Goal: Answer question/provide support: Share knowledge or assist other users

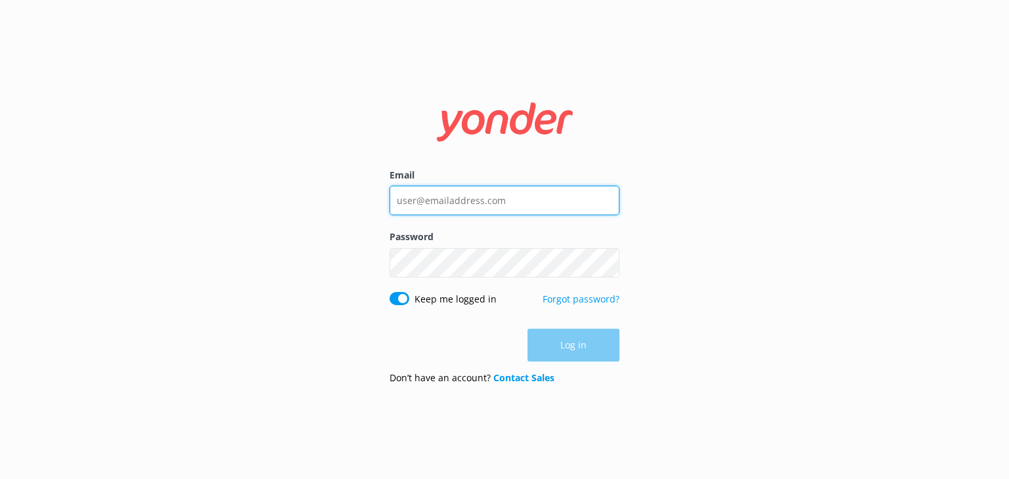
click at [464, 206] on input "Email" at bounding box center [504, 201] width 230 height 30
type input "anais@crww.ca"
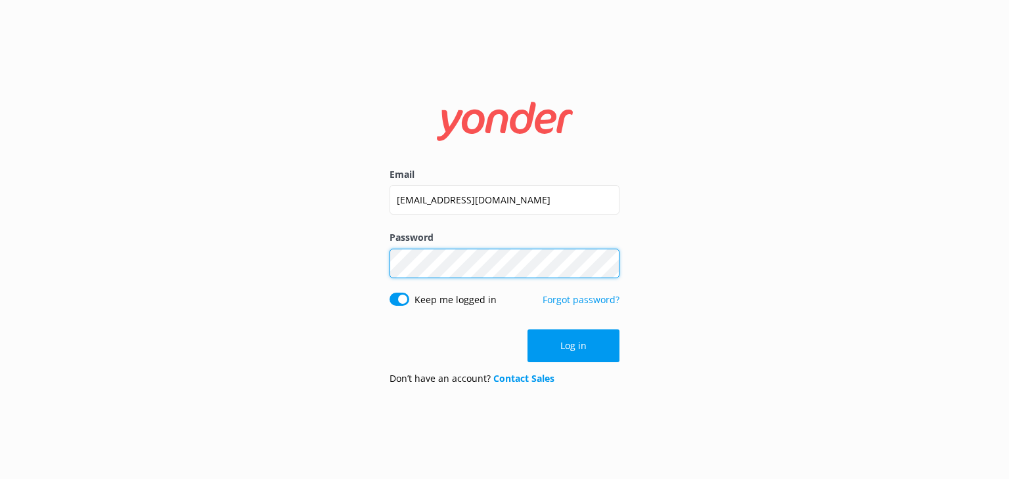
click button "Log in" at bounding box center [573, 346] width 92 height 33
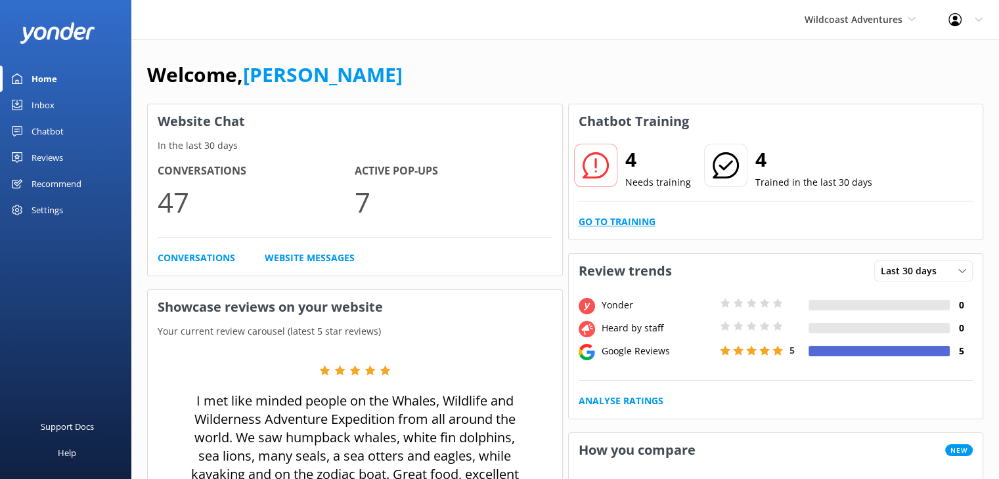
click at [636, 221] on link "Go to Training" at bounding box center [617, 222] width 77 height 14
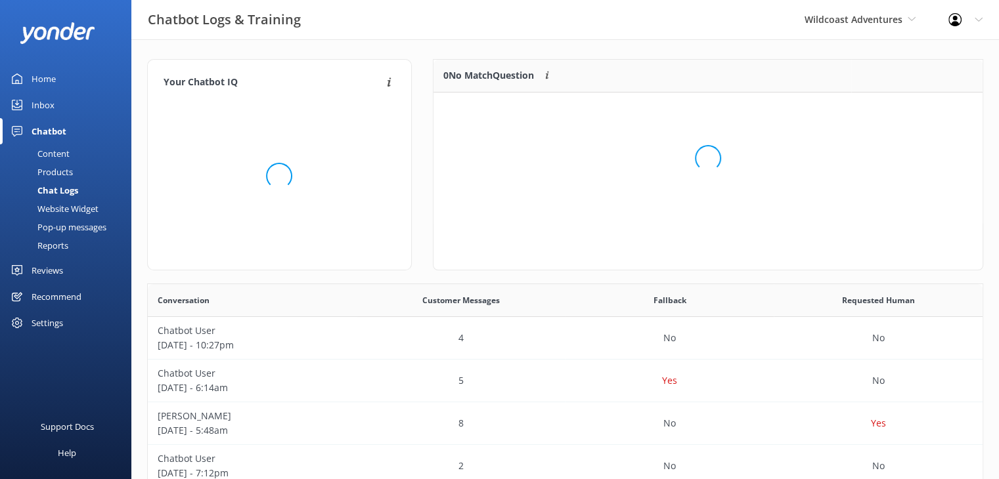
scroll to position [154, 539]
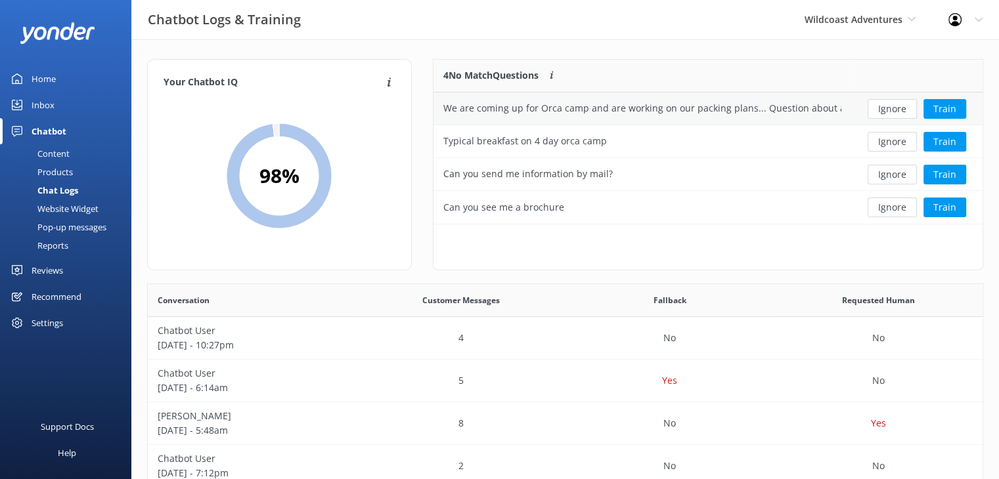
click at [619, 105] on div "We are coming up for Orca camp and are working on our packing plans... Question…" at bounding box center [642, 108] width 398 height 14
click at [801, 114] on div "We are coming up for Orca camp and are working on our packing plans... Question…" at bounding box center [642, 108] width 398 height 14
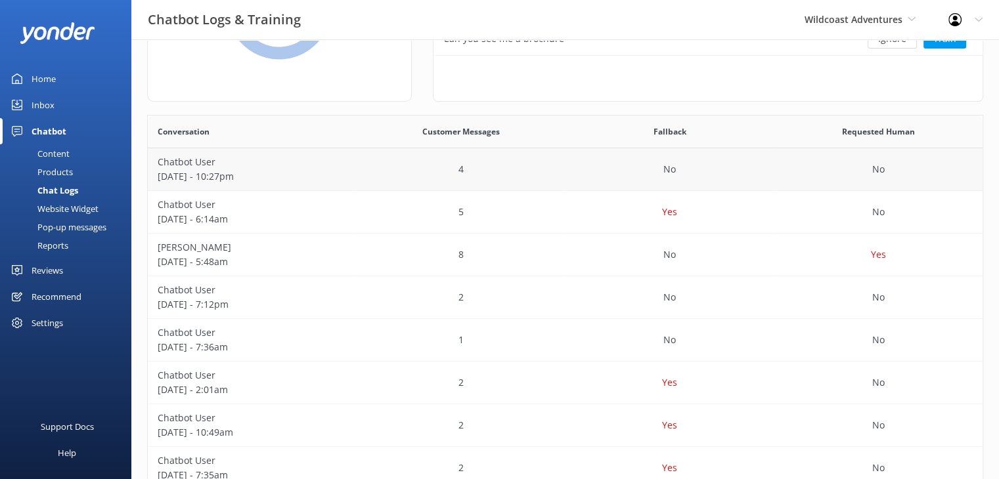
scroll to position [66, 0]
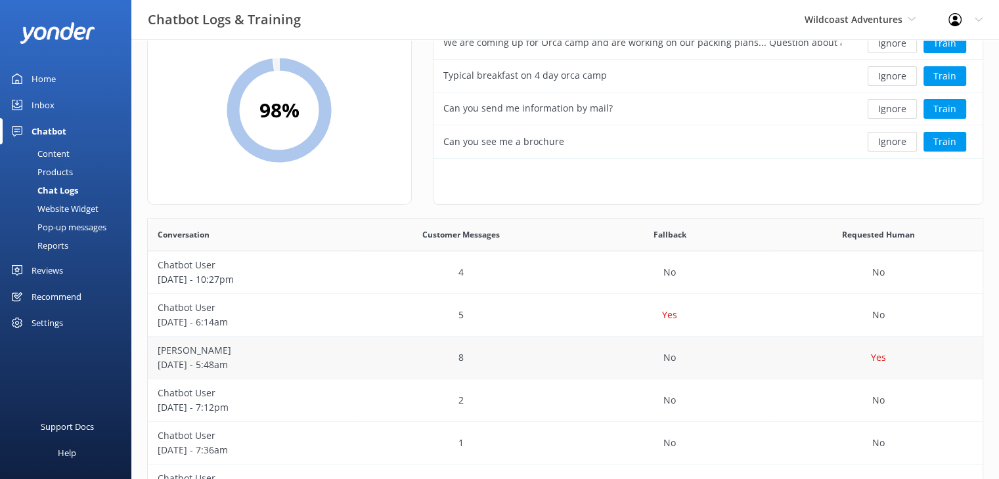
click at [769, 353] on div "No" at bounding box center [669, 358] width 209 height 43
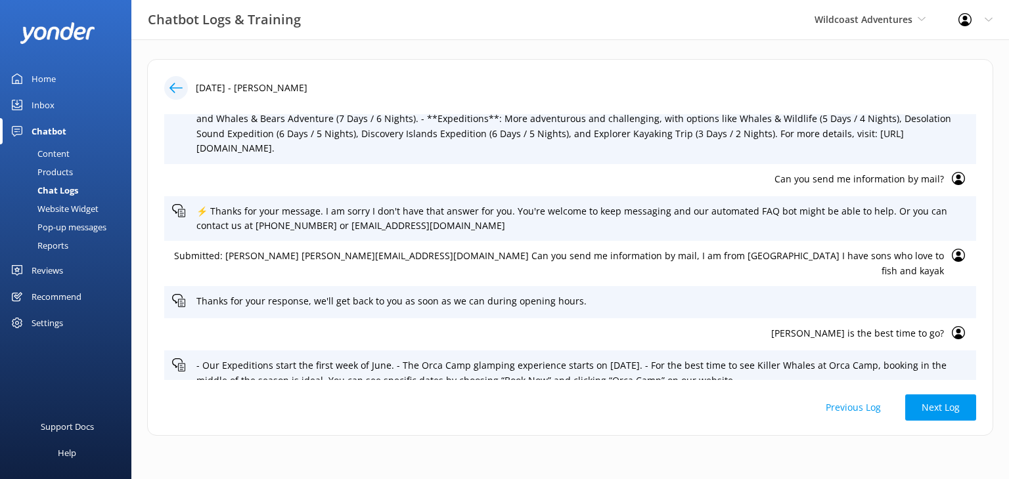
scroll to position [92, 0]
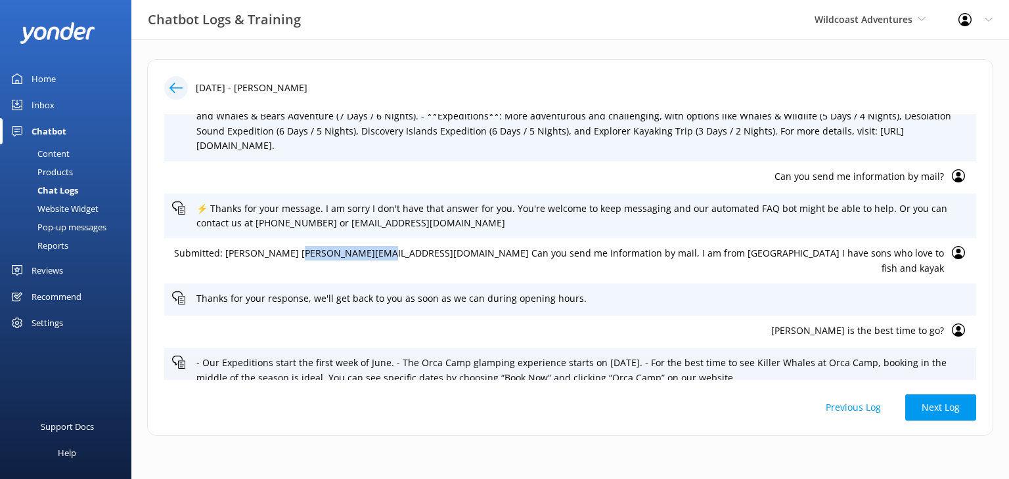
drag, startPoint x: 506, startPoint y: 256, endPoint x: 428, endPoint y: 263, distance: 78.5
click at [428, 263] on div "Submitted: Monica gifford mongiff@aol.com Can you send me information by mail, …" at bounding box center [570, 260] width 812 height 45
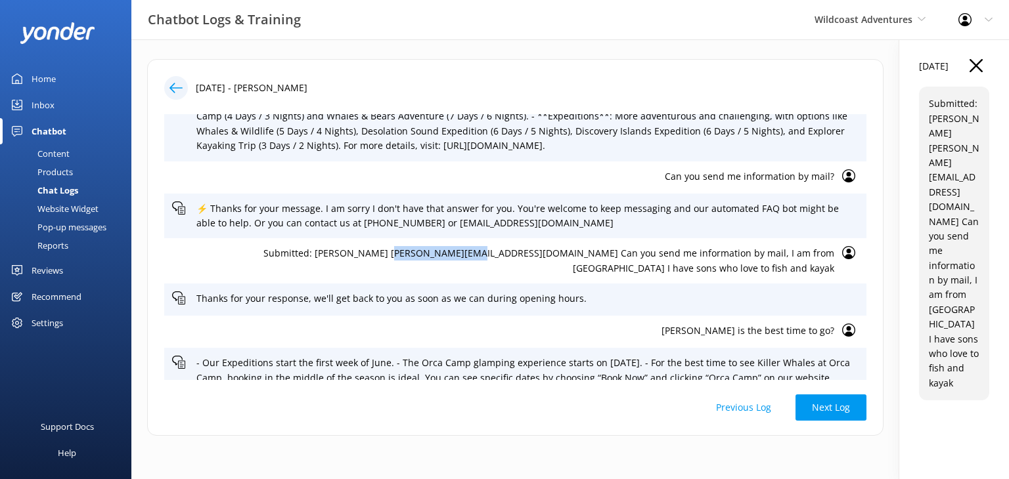
copy p "mongiff@aol.com"
click at [45, 80] on div "Home" at bounding box center [44, 79] width 24 height 26
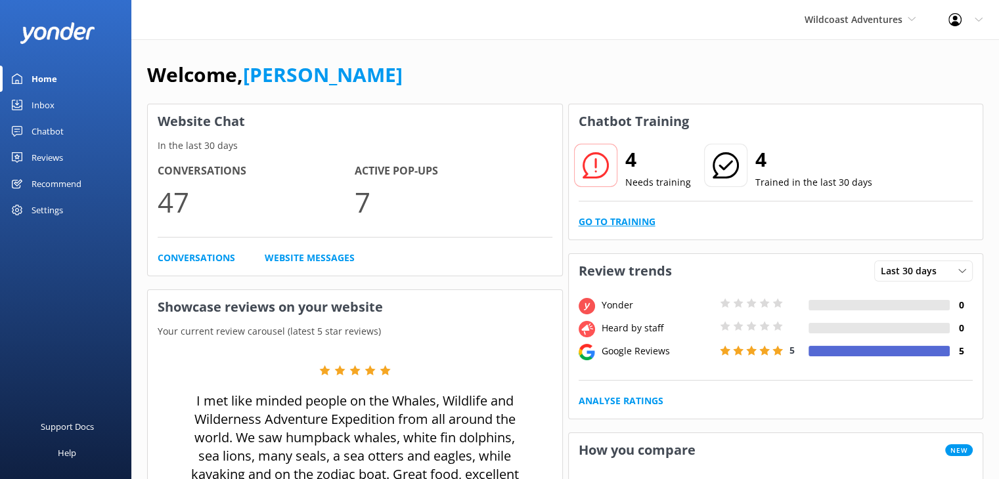
click at [628, 221] on link "Go to Training" at bounding box center [617, 222] width 77 height 14
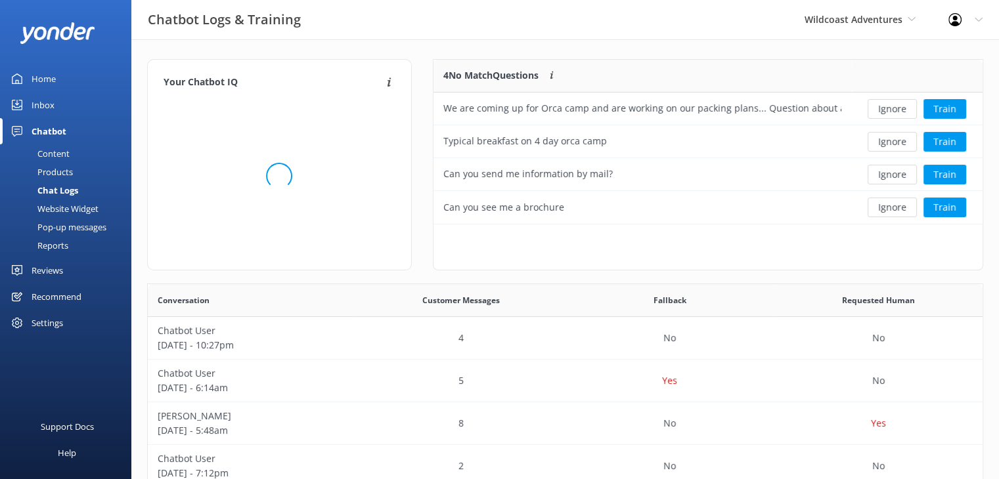
scroll to position [154, 539]
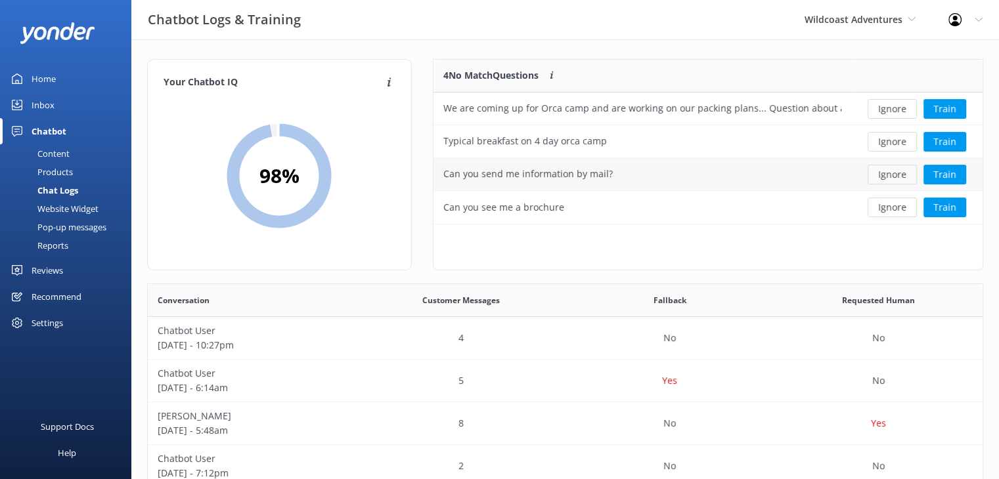
click at [897, 173] on button "Ignore" at bounding box center [891, 175] width 49 height 20
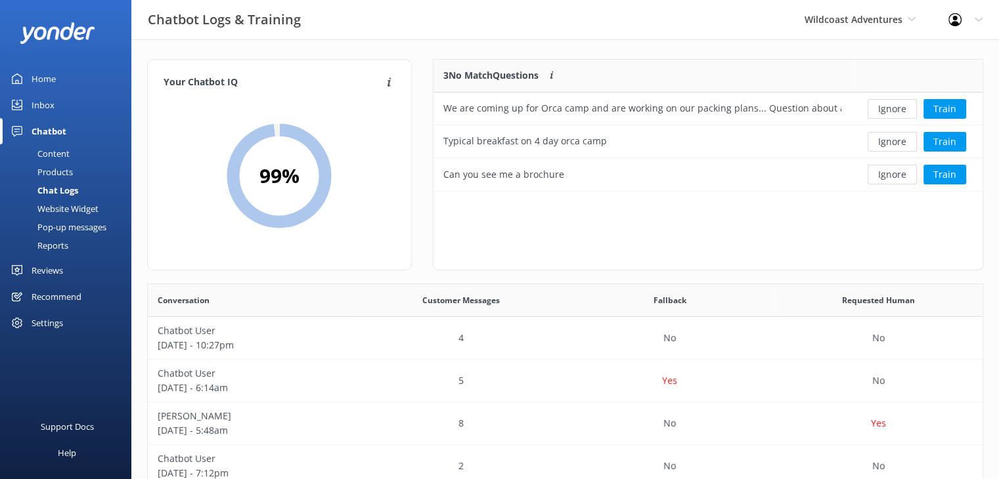
scroll to position [11, 11]
click at [904, 171] on button "Ignore" at bounding box center [891, 175] width 49 height 20
click at [724, 380] on div "Yes" at bounding box center [669, 381] width 209 height 43
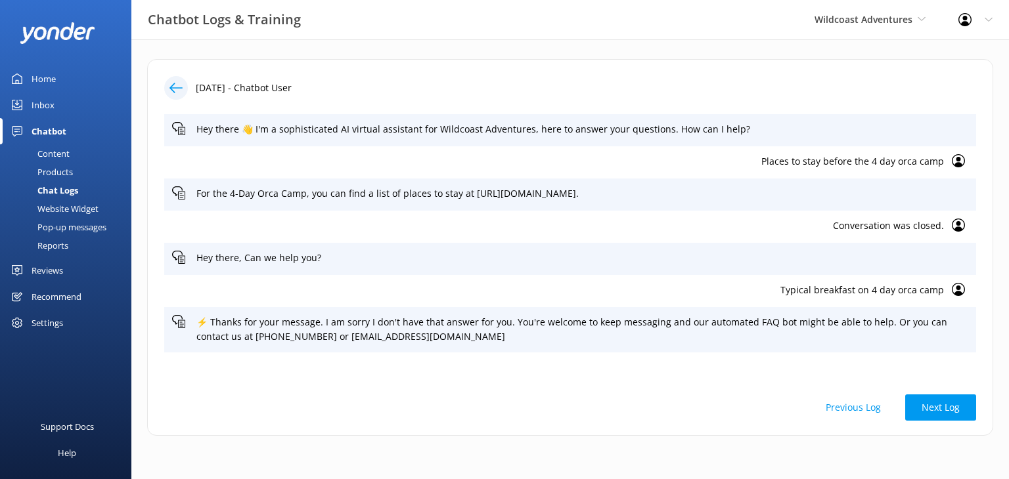
click at [41, 152] on div "Content" at bounding box center [39, 153] width 62 height 18
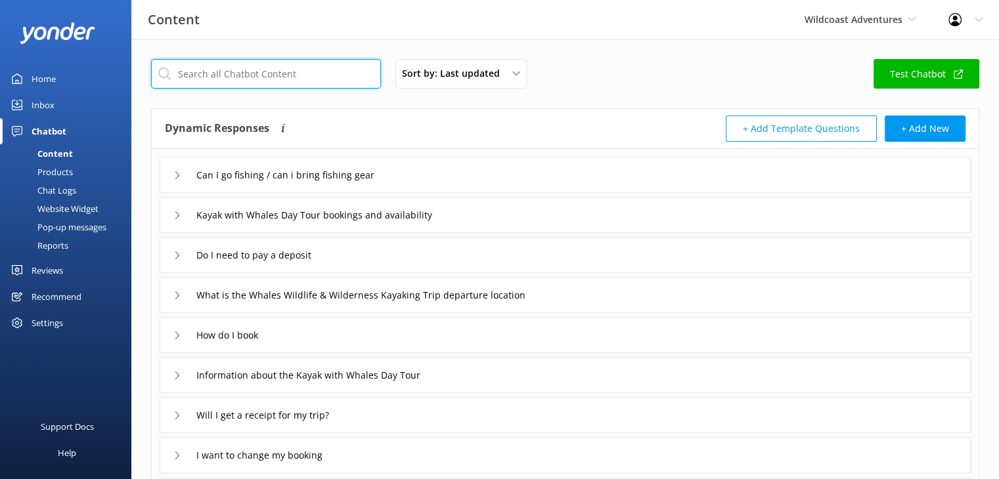
click at [283, 68] on input "text" at bounding box center [266, 74] width 230 height 30
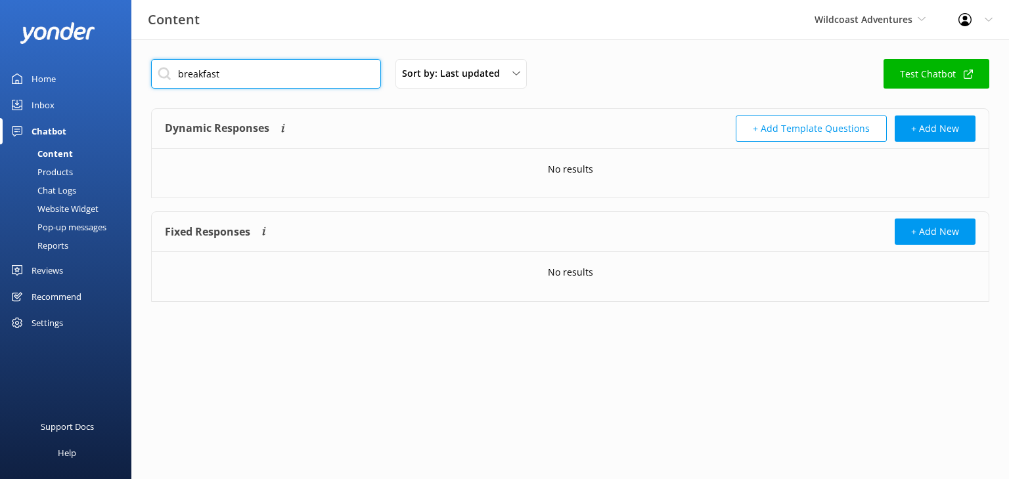
drag, startPoint x: 231, startPoint y: 70, endPoint x: 116, endPoint y: 77, distance: 115.8
click at [116, 78] on div "Content Wildcoast Adventures Wildcoast Adventures Campbell River Whale Watching…" at bounding box center [504, 190] width 1009 height 302
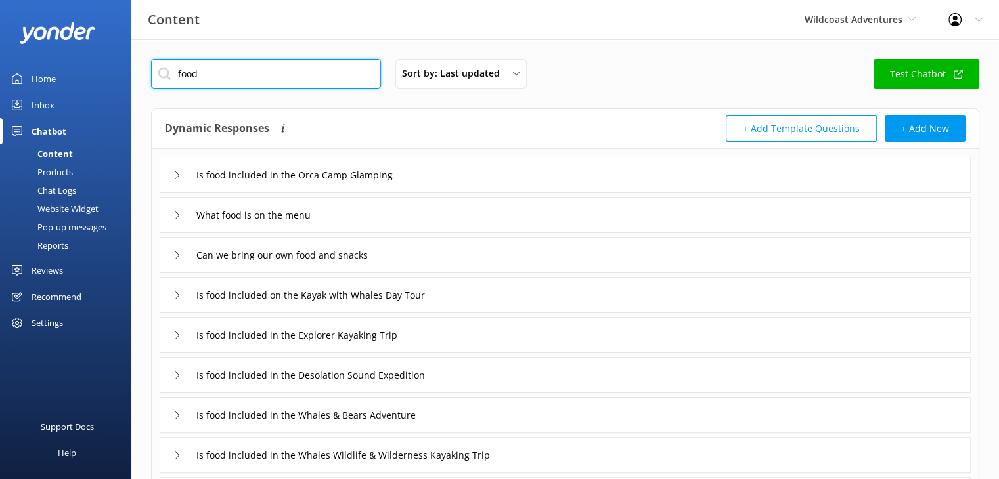
type input "food"
click at [176, 213] on icon at bounding box center [177, 215] width 8 height 8
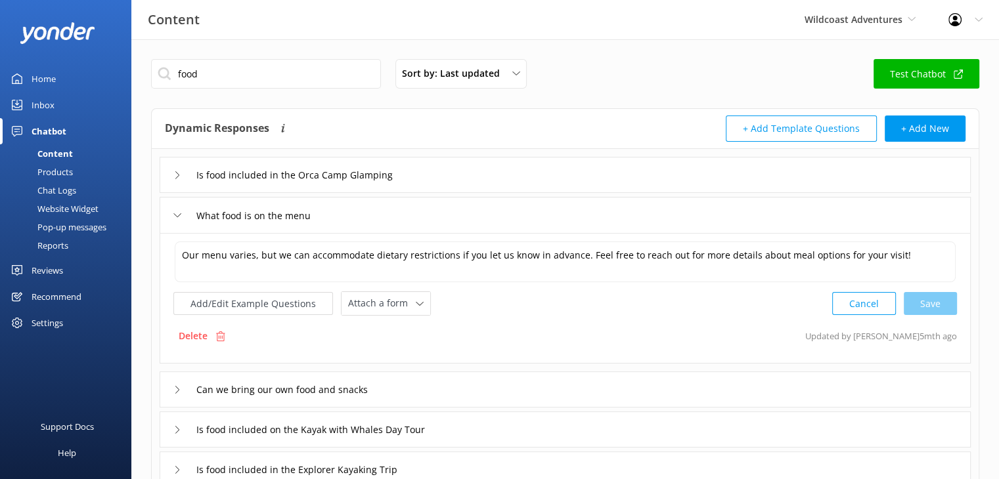
click at [176, 213] on icon at bounding box center [177, 215] width 8 height 8
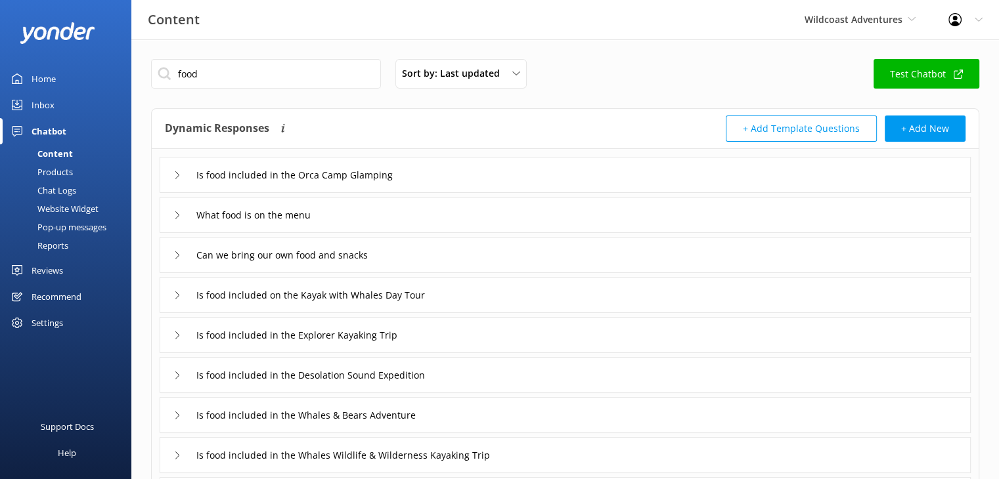
click at [176, 213] on icon at bounding box center [177, 215] width 8 height 8
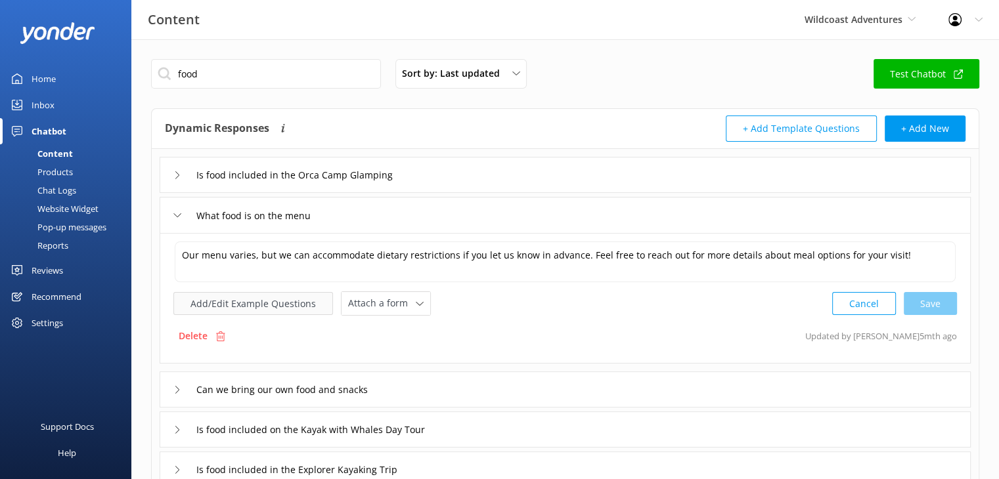
click at [280, 305] on button "Add/Edit Example Questions" at bounding box center [253, 303] width 160 height 23
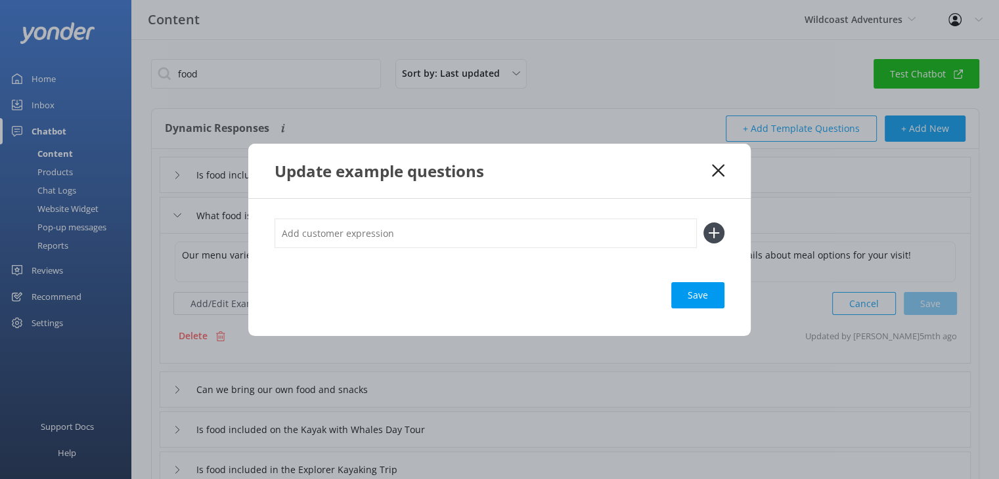
click at [524, 237] on input "text" at bounding box center [485, 234] width 422 height 30
type input "W"
type input "Typical breakfast at Orca Camp?"
click at [695, 298] on div "Save" at bounding box center [697, 295] width 53 height 26
click at [714, 234] on icon at bounding box center [713, 233] width 21 height 21
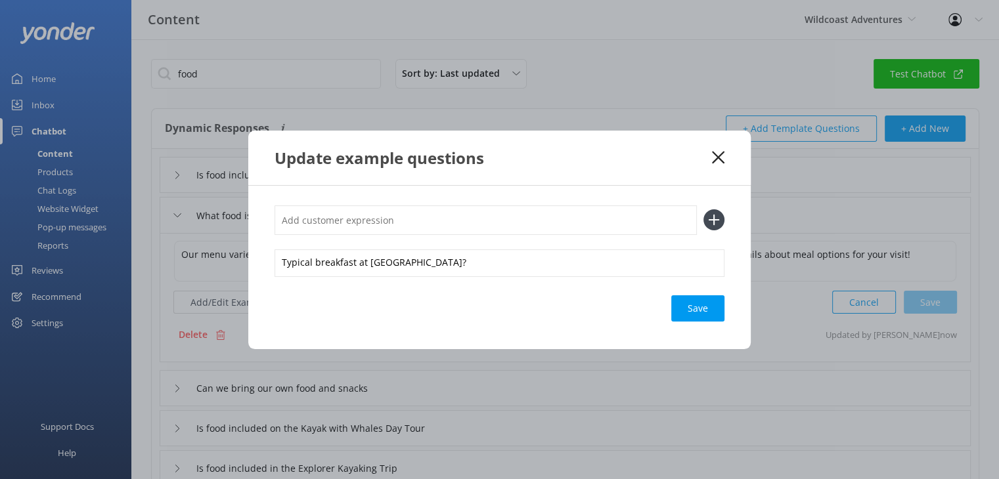
click at [523, 223] on input "text" at bounding box center [485, 221] width 422 height 30
type input "Typical lunch at Orca Camp?"
click at [709, 223] on icon at bounding box center [713, 219] width 21 height 21
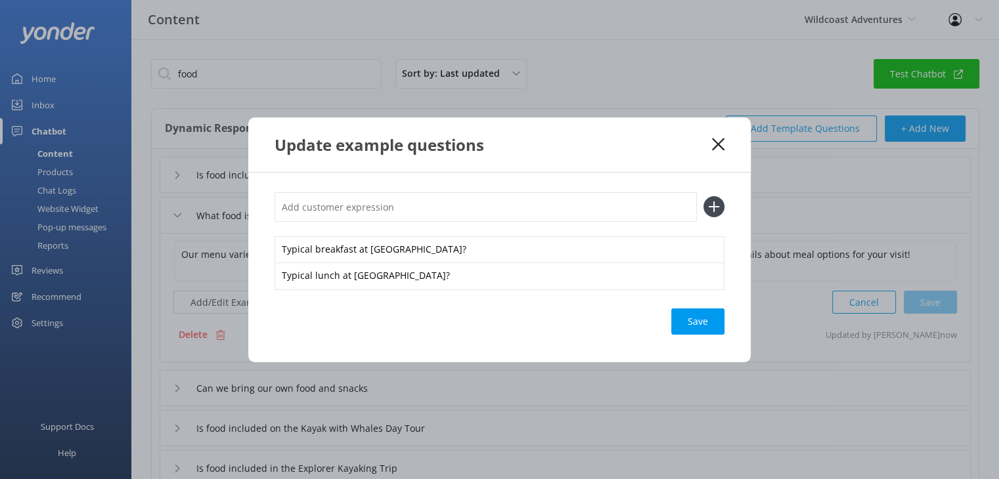
click at [487, 202] on input "text" at bounding box center [485, 207] width 422 height 30
type input "Typical dinner at Orca Camp"
click at [708, 208] on icon at bounding box center [713, 206] width 21 height 21
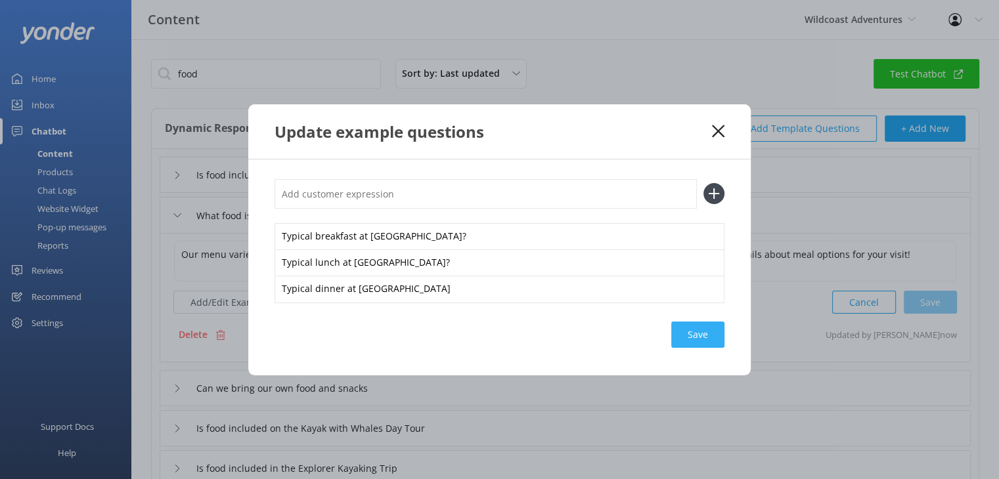
click at [693, 343] on div "Save" at bounding box center [697, 335] width 53 height 26
click at [719, 123] on div "Update example questions" at bounding box center [499, 131] width 502 height 55
click at [720, 136] on icon at bounding box center [718, 131] width 12 height 13
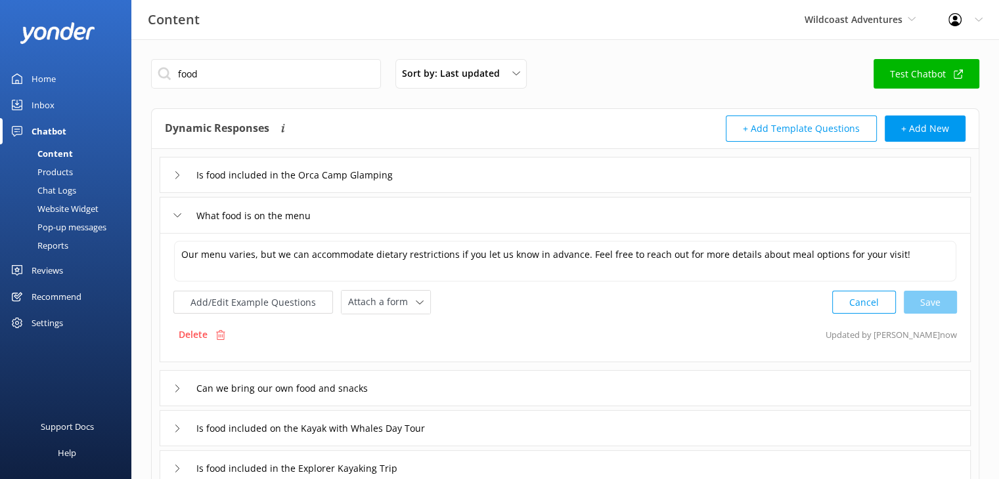
click at [179, 219] on div "What food is on the menu" at bounding box center [244, 216] width 142 height 22
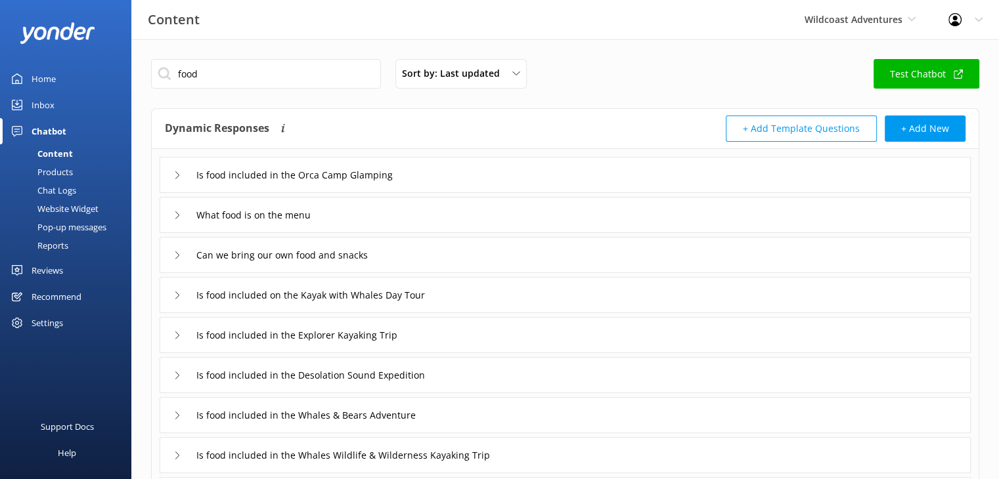
click at [176, 334] on icon at bounding box center [177, 336] width 8 height 8
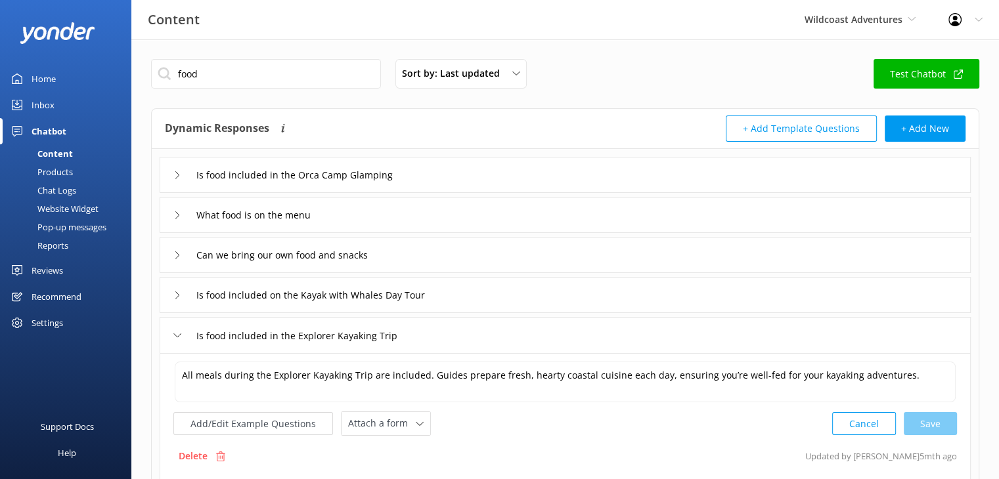
click at [177, 332] on icon at bounding box center [177, 336] width 8 height 8
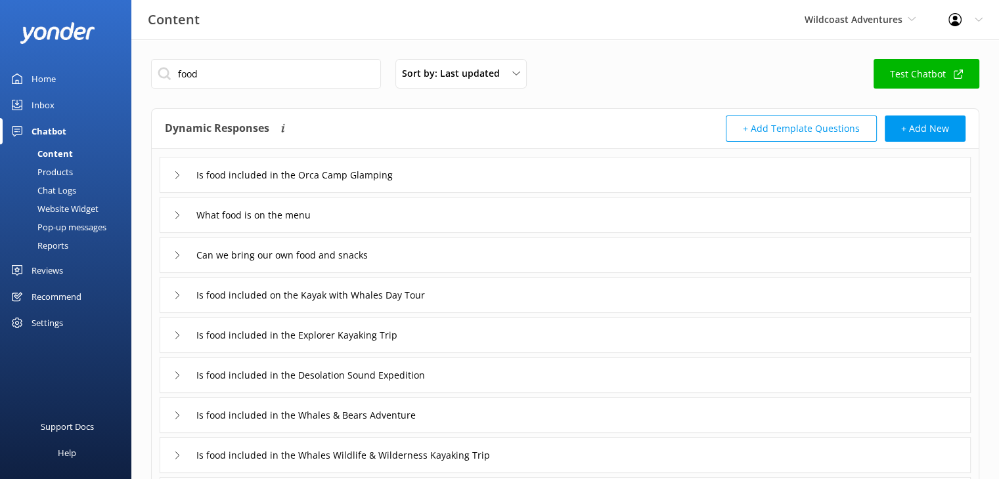
click at [52, 77] on div "Home" at bounding box center [44, 79] width 24 height 26
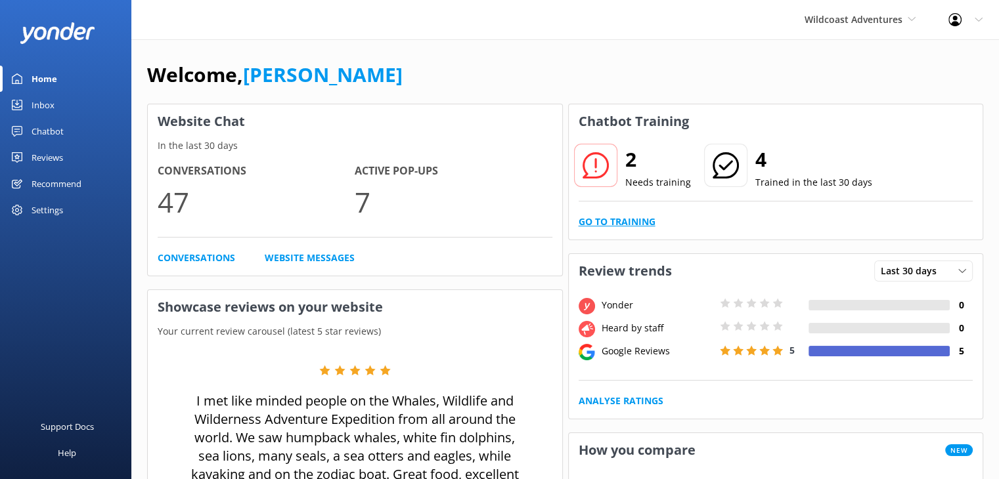
click at [626, 227] on link "Go to Training" at bounding box center [617, 222] width 77 height 14
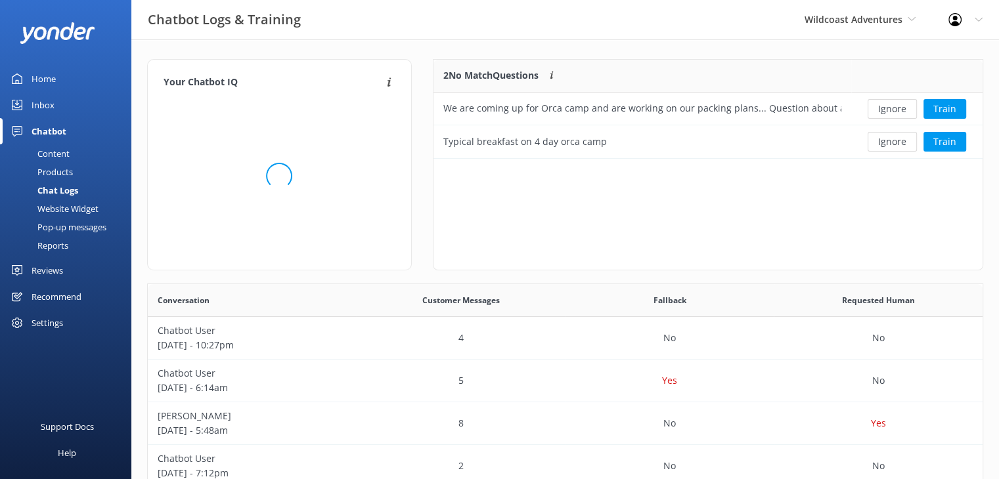
scroll to position [89, 539]
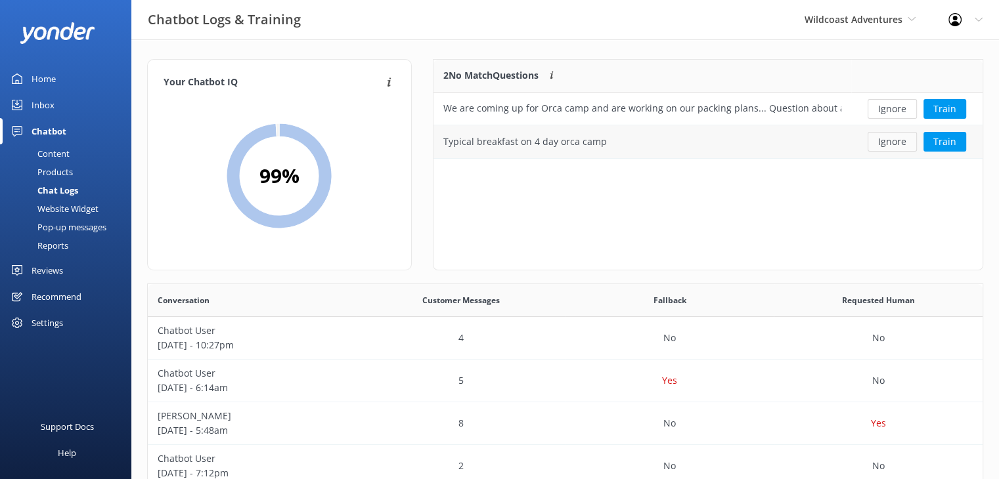
click at [898, 146] on button "Ignore" at bounding box center [891, 142] width 49 height 20
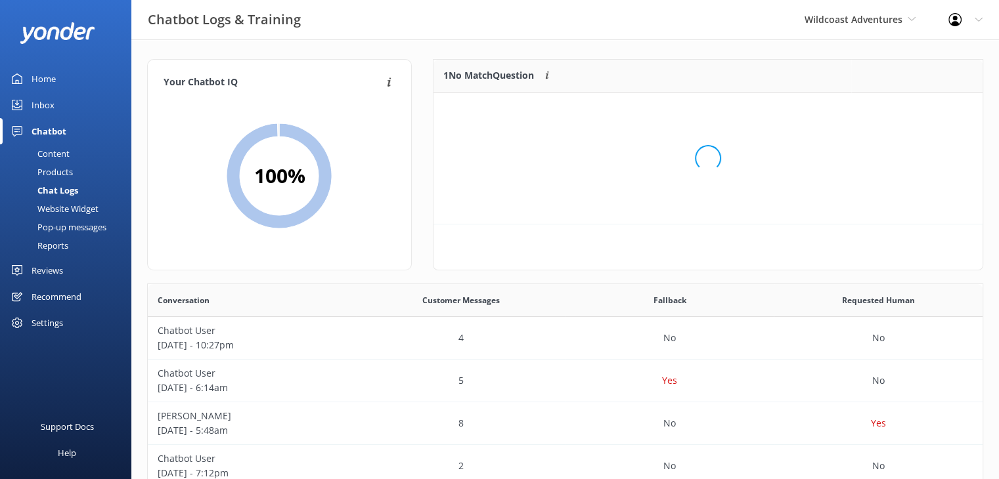
scroll to position [11, 11]
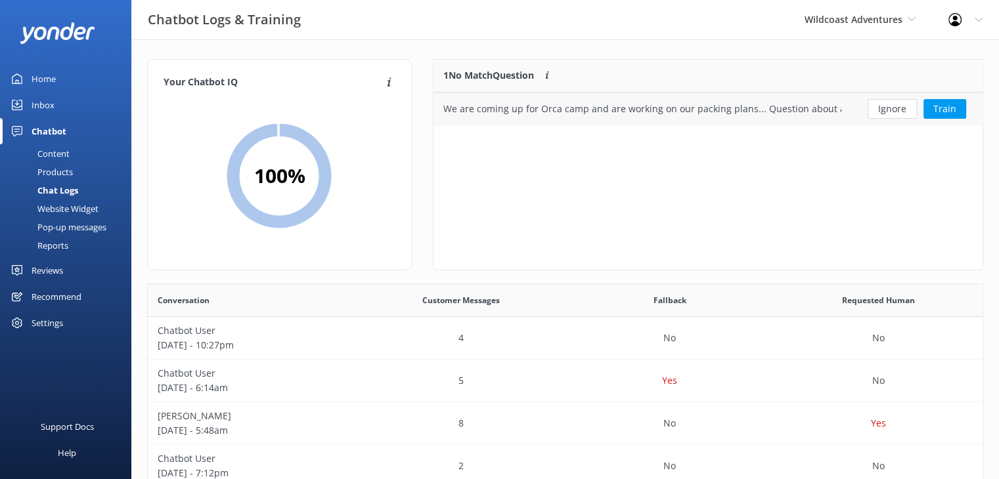
click at [718, 110] on div "We are coming up for Orca camp and are working on our packing plans... Question…" at bounding box center [642, 109] width 398 height 14
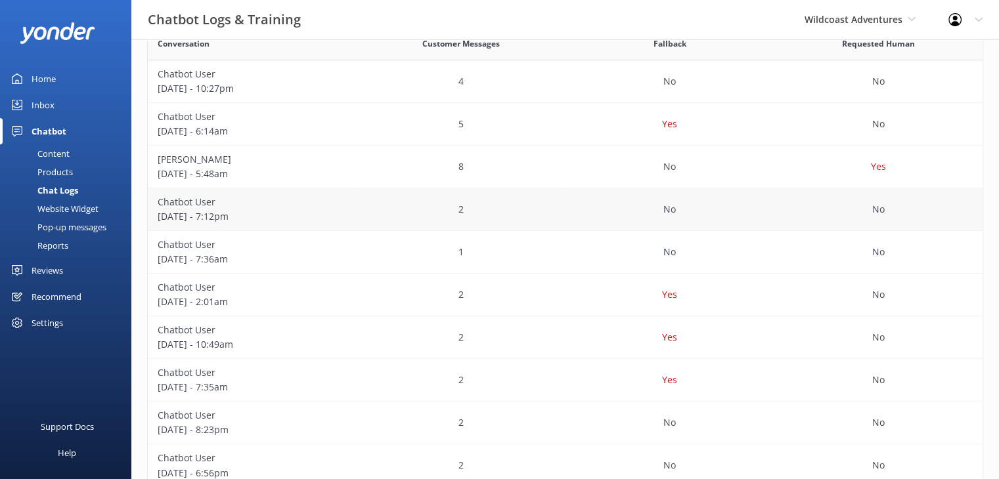
scroll to position [263, 0]
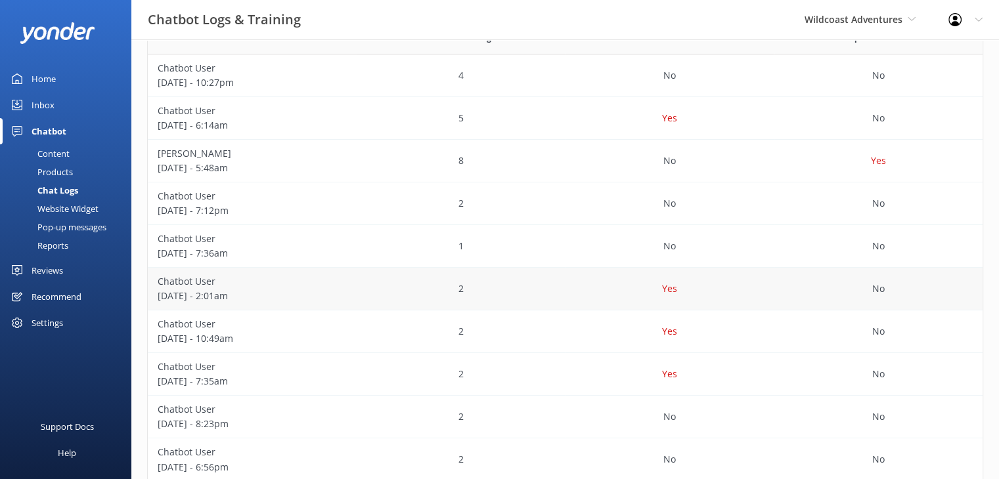
click at [367, 291] on div "2" at bounding box center [461, 289] width 209 height 43
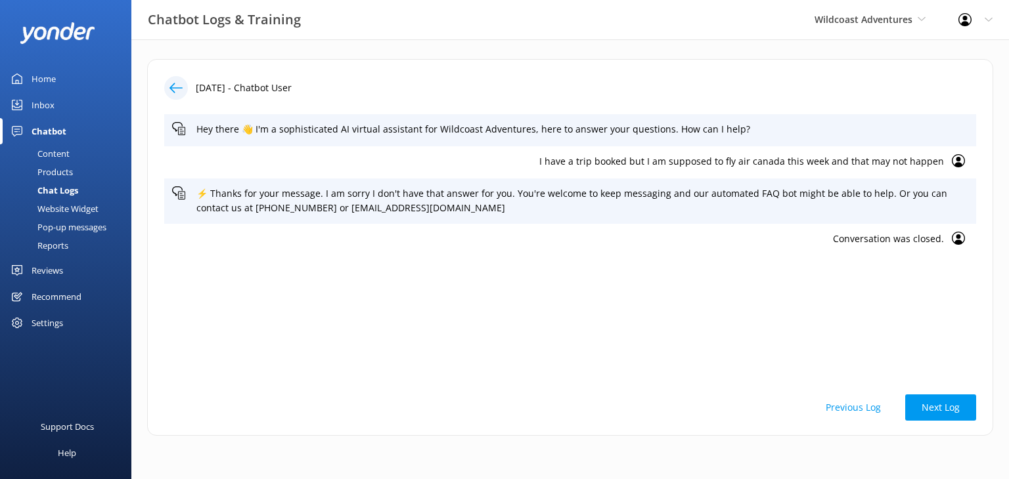
click at [846, 407] on button "Previous Log" at bounding box center [853, 408] width 88 height 26
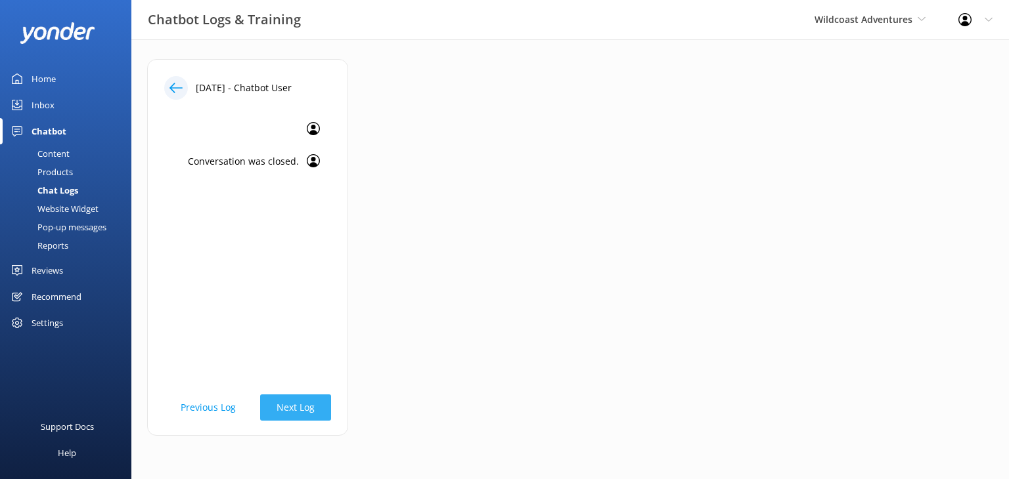
click at [305, 403] on button "Next Log" at bounding box center [295, 408] width 71 height 26
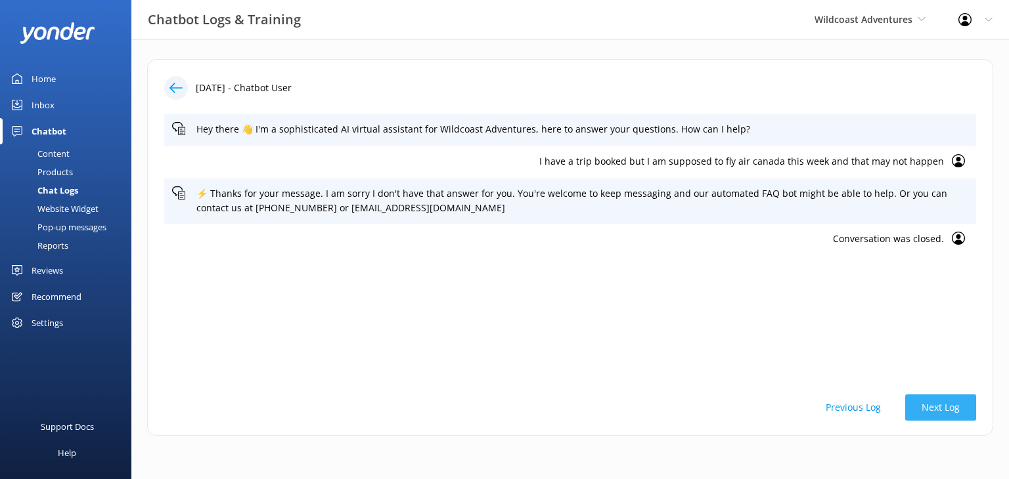
click at [953, 413] on button "Next Log" at bounding box center [940, 408] width 71 height 26
click at [927, 405] on button "Next Log" at bounding box center [940, 408] width 71 height 26
click at [851, 406] on button "Previous Log" at bounding box center [853, 408] width 88 height 26
click at [872, 407] on button "Previous Log" at bounding box center [853, 408] width 88 height 26
click at [860, 404] on button "Previous Log" at bounding box center [853, 408] width 88 height 26
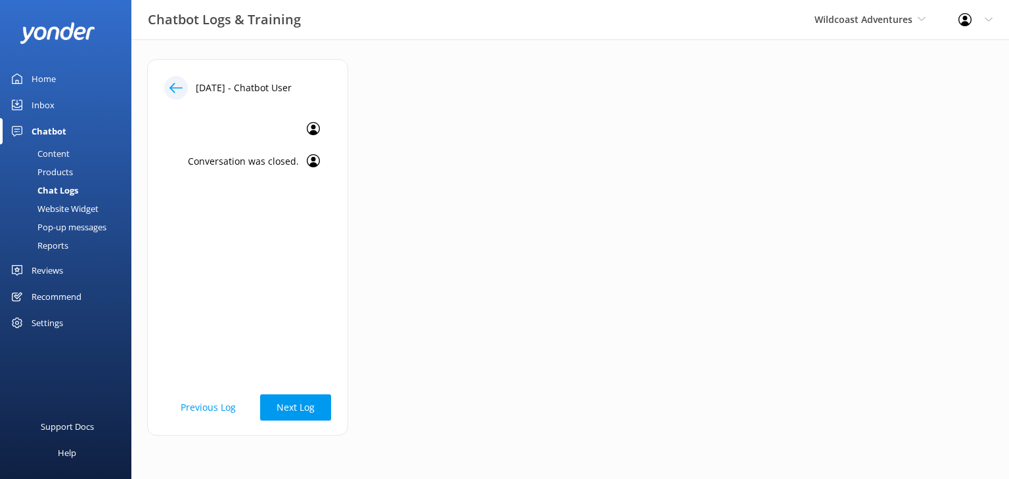
click at [197, 418] on button "Previous Log" at bounding box center [208, 408] width 88 height 26
